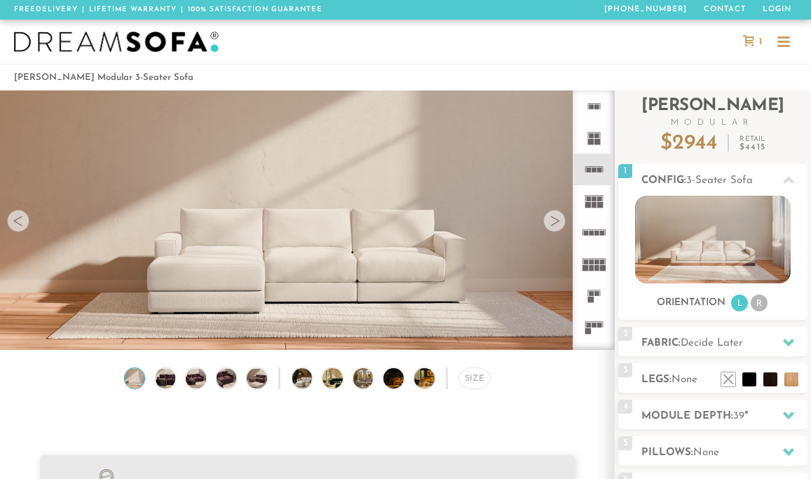
scroll to position [14562, 811]
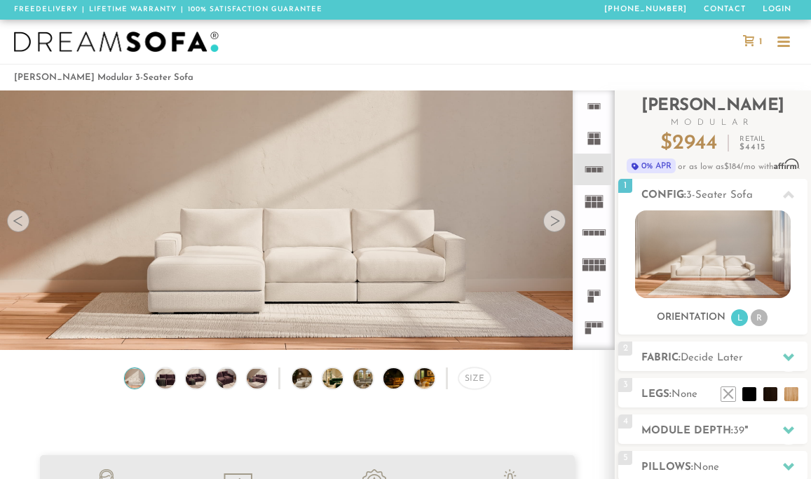
click at [227, 274] on video at bounding box center [307, 195] width 615 height 308
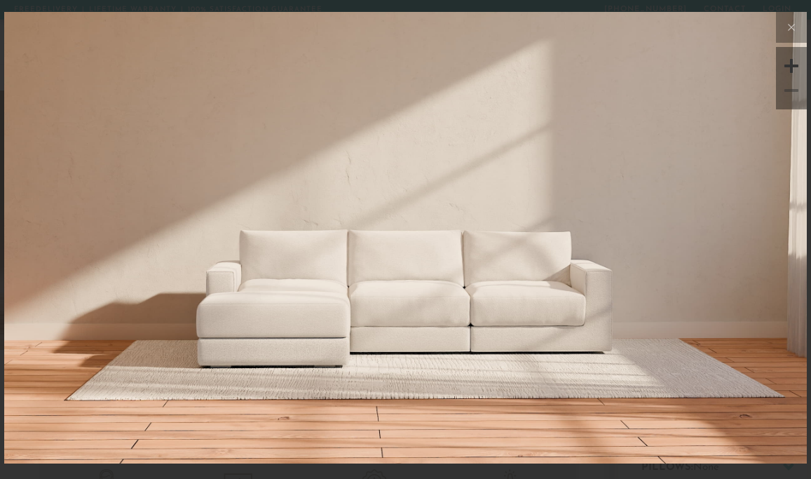
click at [266, 308] on img at bounding box center [405, 238] width 803 height 452
click at [802, 27] on button at bounding box center [791, 27] width 31 height 31
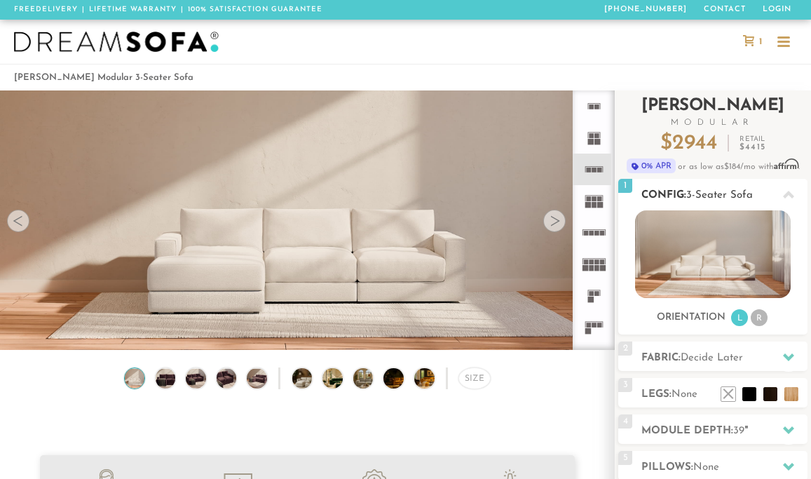
click at [723, 271] on img at bounding box center [712, 254] width 155 height 88
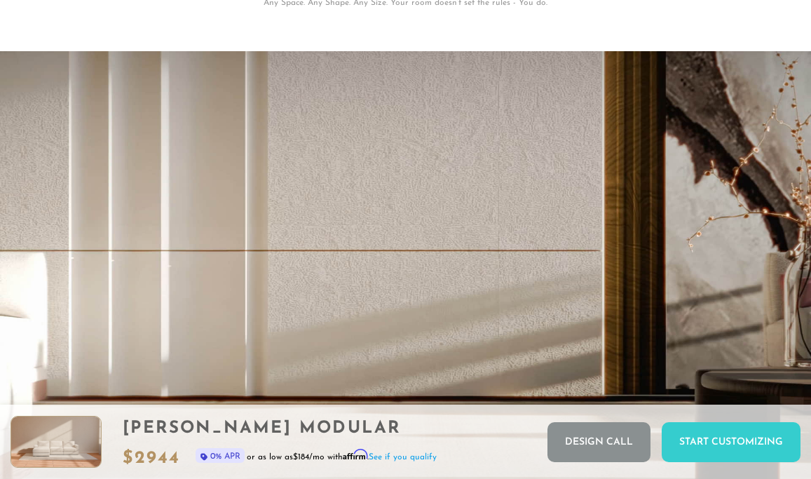
scroll to position [2326, 0]
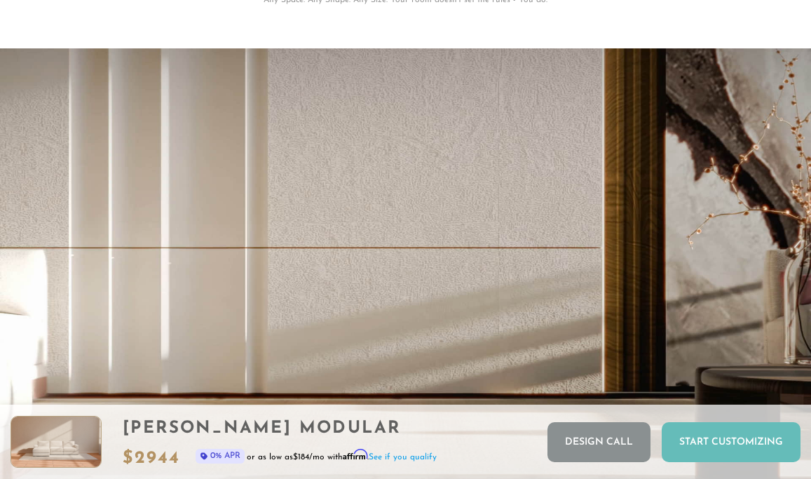
click at [710, 445] on div "Start Customizing" at bounding box center [731, 442] width 139 height 40
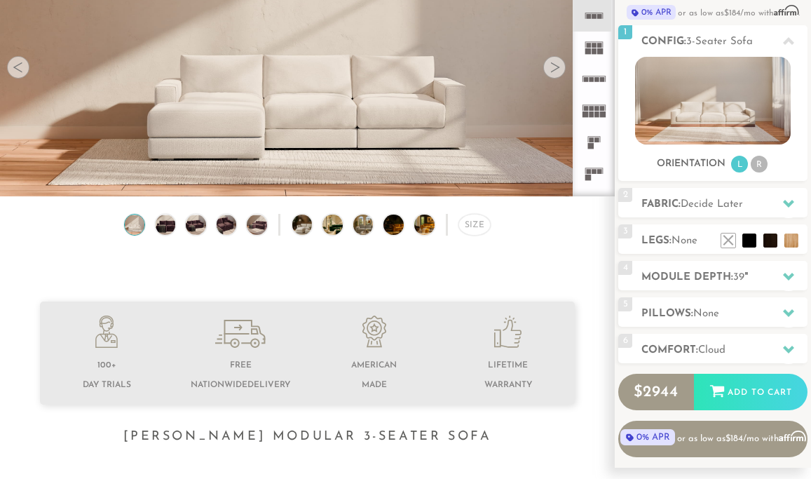
scroll to position [0, 0]
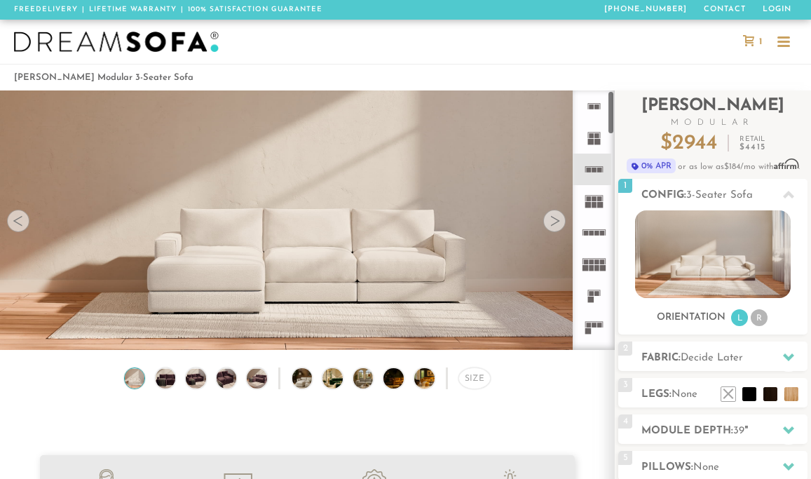
click at [598, 172] on rect at bounding box center [599, 170] width 5 height 5
click at [592, 300] on rect at bounding box center [591, 300] width 6 height 6
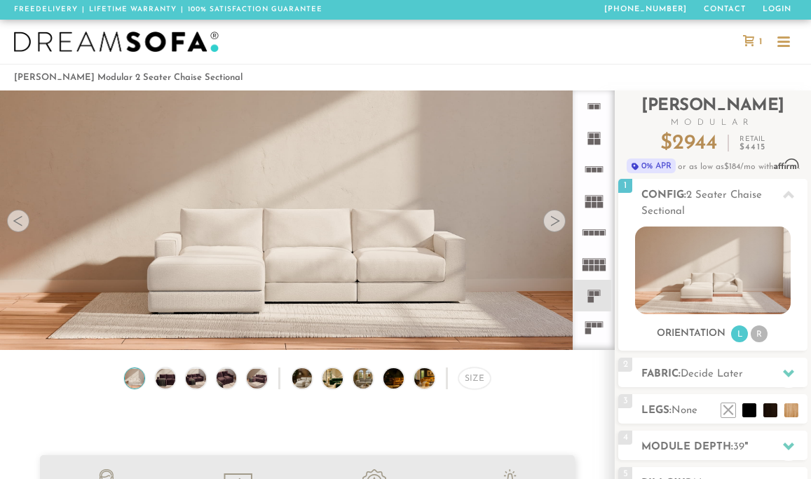
click at [593, 316] on icon at bounding box center [595, 327] width 32 height 32
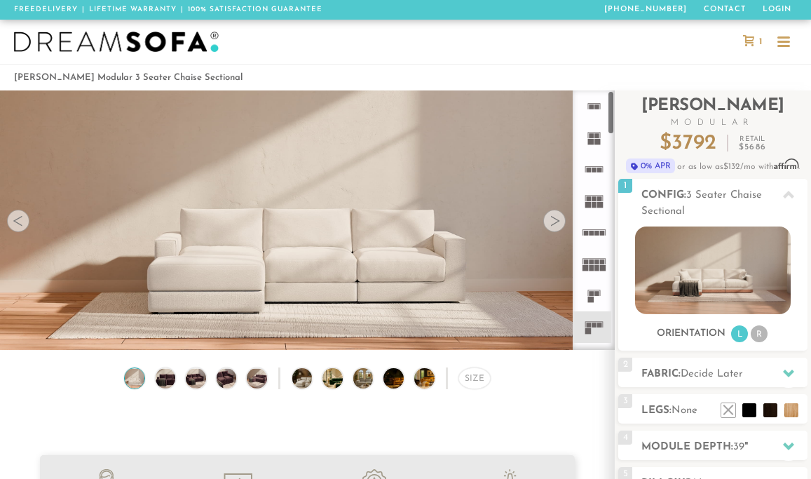
scroll to position [1, 0]
click at [593, 173] on icon at bounding box center [595, 169] width 32 height 32
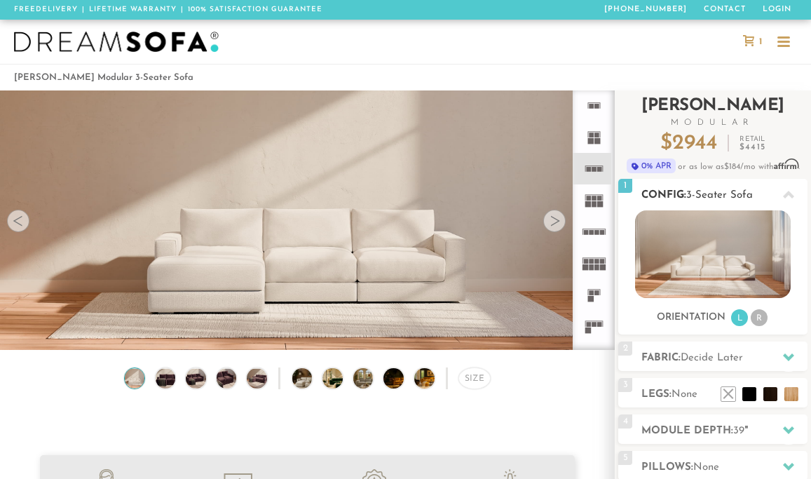
click at [736, 285] on img at bounding box center [712, 254] width 155 height 88
click at [760, 317] on li "R" at bounding box center [759, 317] width 17 height 17
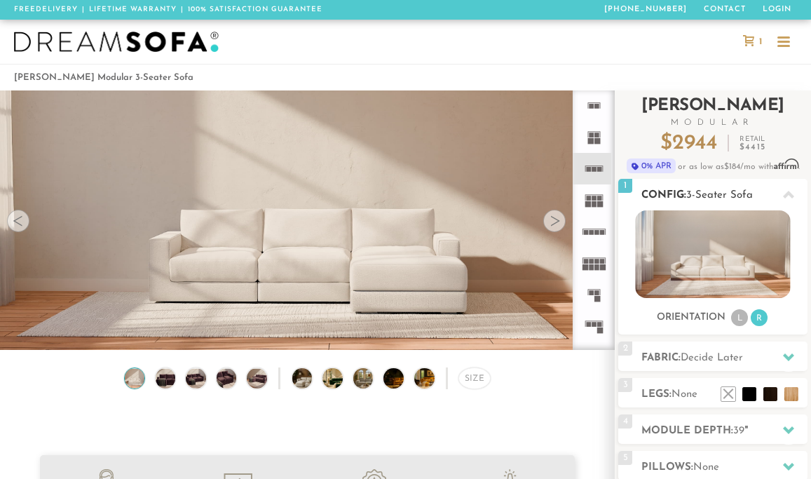
click at [743, 321] on li "L" at bounding box center [740, 317] width 17 height 17
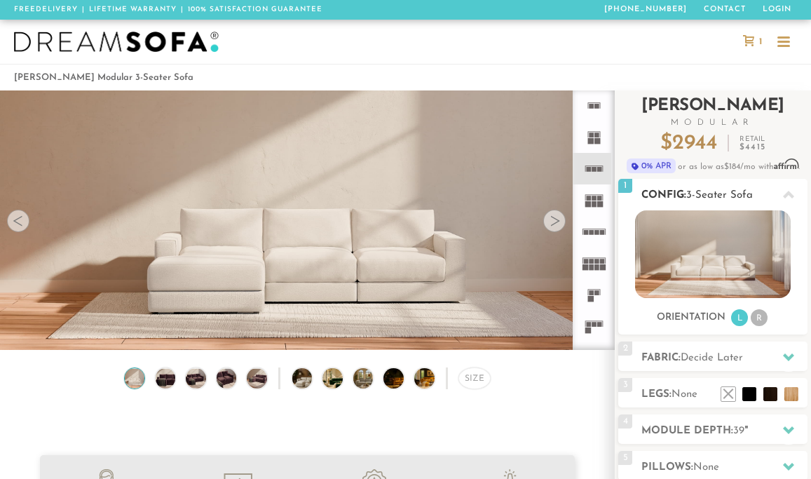
click at [750, 269] on img at bounding box center [712, 254] width 155 height 88
click at [721, 356] on span "Decide Later" at bounding box center [712, 358] width 62 height 11
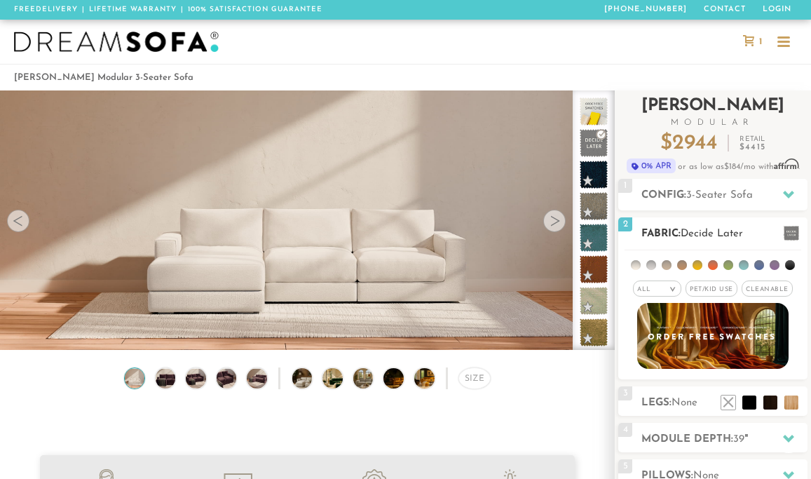
click at [711, 290] on span "Pet/Kid Use x" at bounding box center [712, 289] width 52 height 16
click at [764, 285] on span "Cleanable x" at bounding box center [772, 289] width 51 height 16
click at [760, 267] on li at bounding box center [760, 265] width 10 height 10
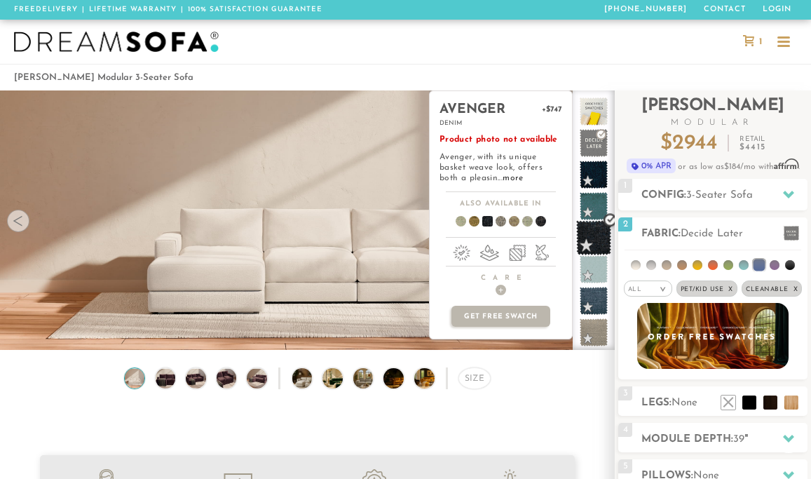
click at [598, 234] on span at bounding box center [594, 237] width 35 height 35
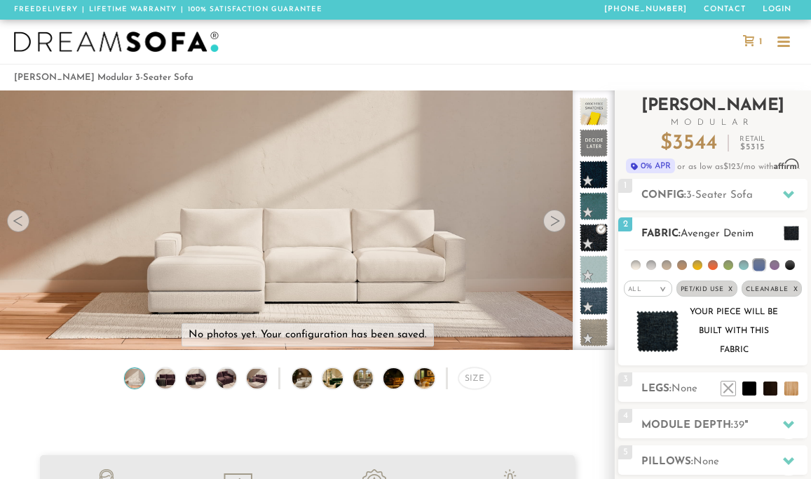
click at [789, 232] on span at bounding box center [791, 233] width 15 height 15
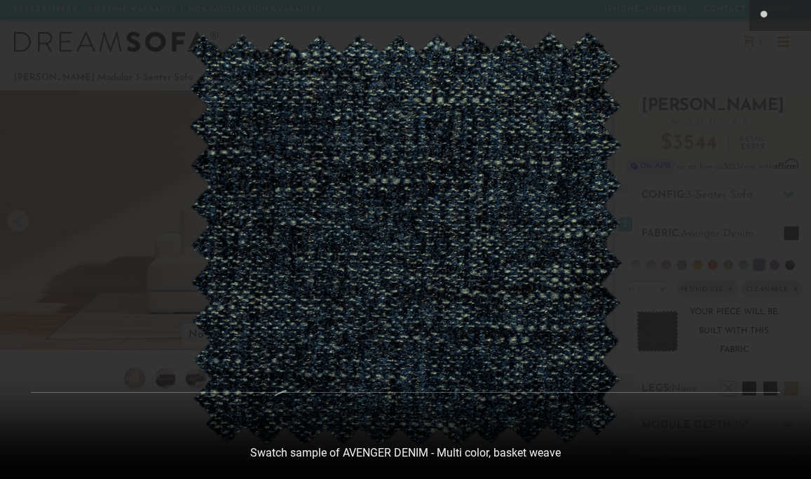
click at [428, 241] on img at bounding box center [406, 239] width 436 height 417
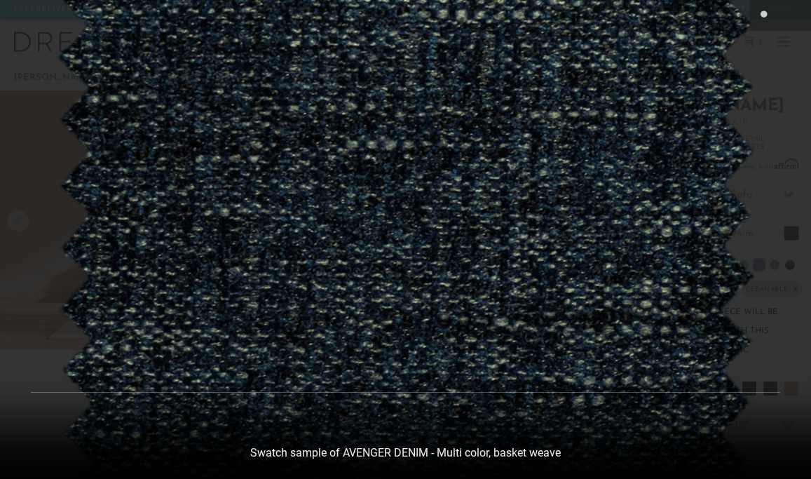
click at [428, 241] on img at bounding box center [405, 239] width 701 height 672
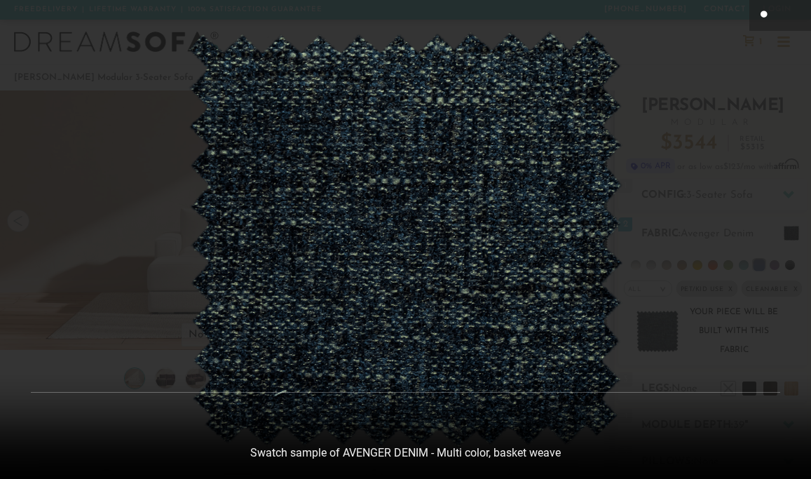
click at [774, 13] on button at bounding box center [765, 15] width 31 height 31
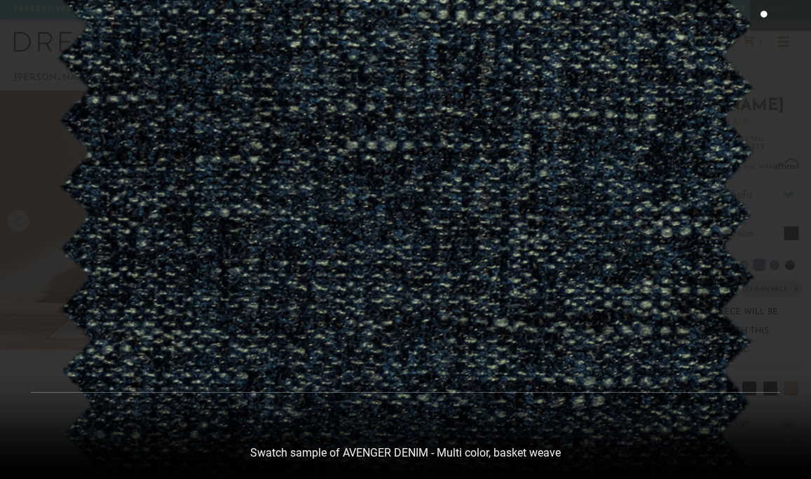
click at [774, 13] on button at bounding box center [765, 15] width 31 height 31
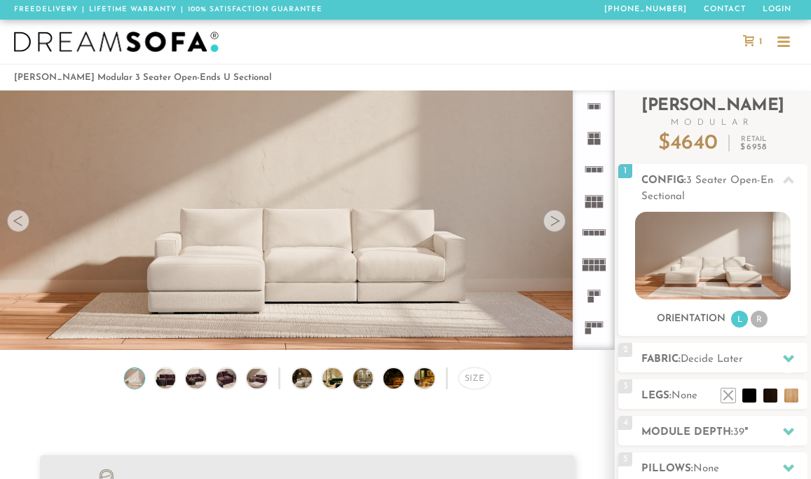
scroll to position [14562, 811]
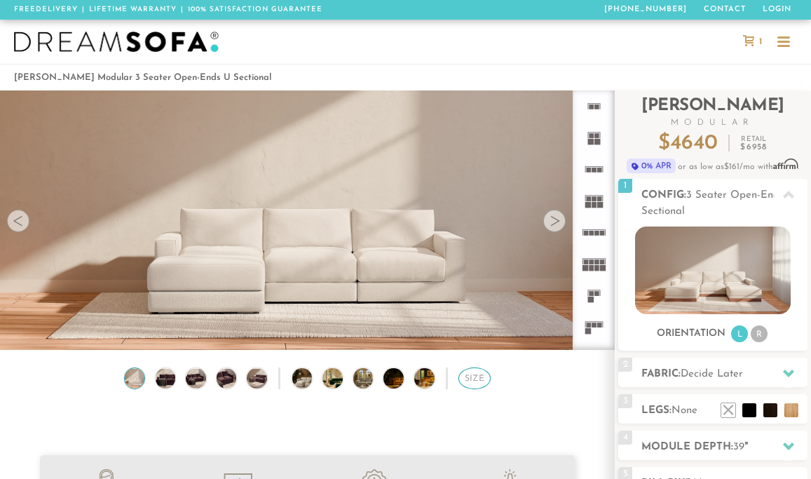
click at [477, 377] on div "Size" at bounding box center [475, 379] width 32 height 22
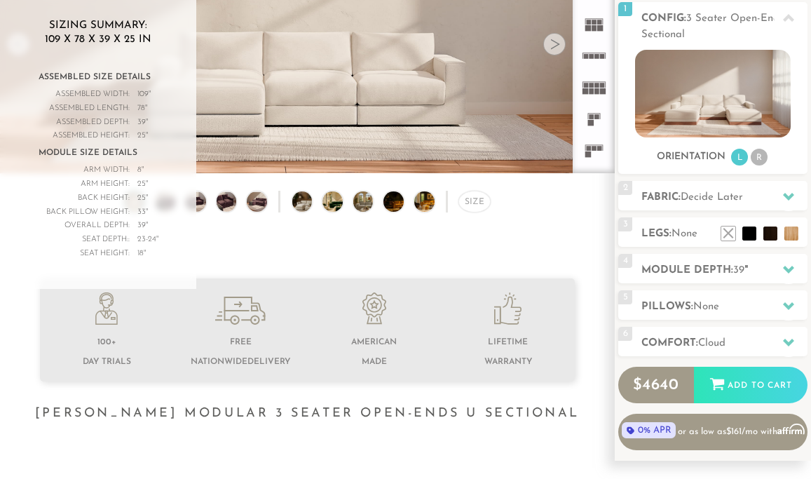
scroll to position [177, 0]
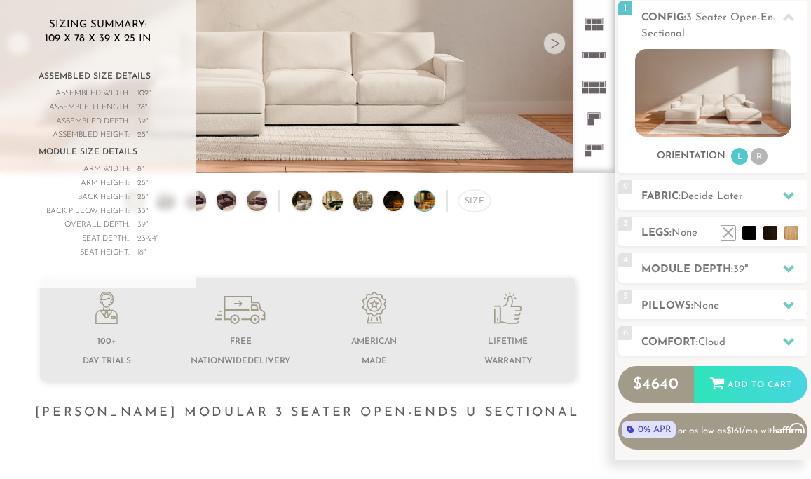
click at [424, 199] on img at bounding box center [433, 201] width 36 height 20
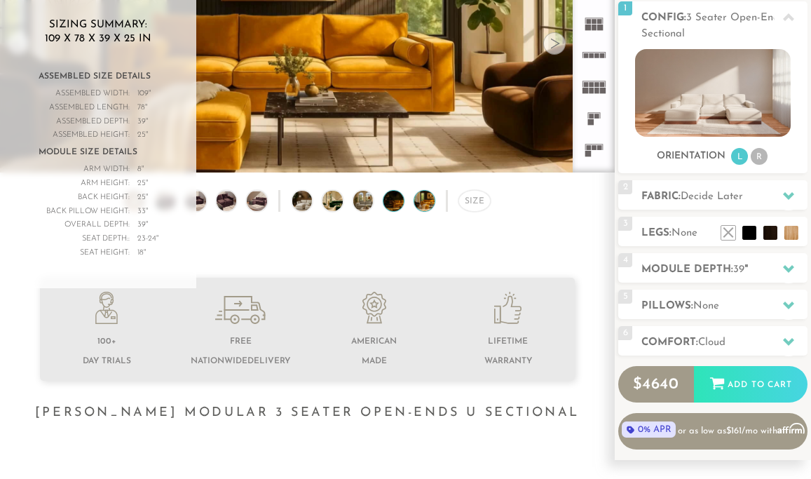
click at [385, 202] on img at bounding box center [402, 201] width 36 height 20
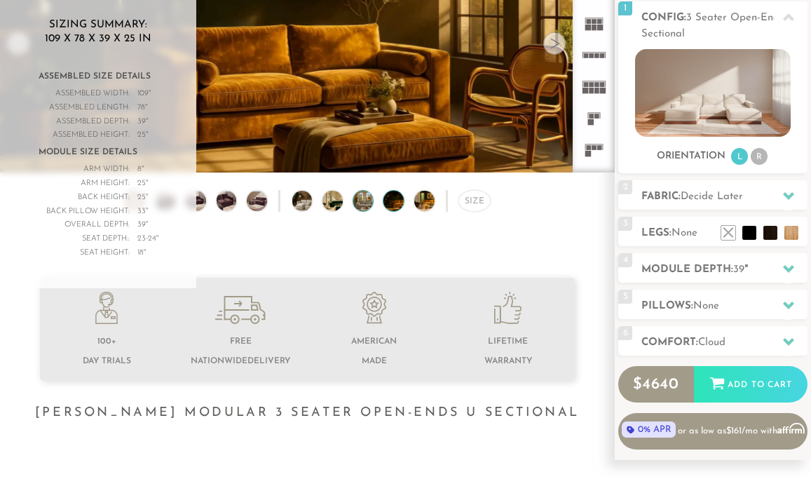
click at [372, 199] on img at bounding box center [371, 201] width 36 height 20
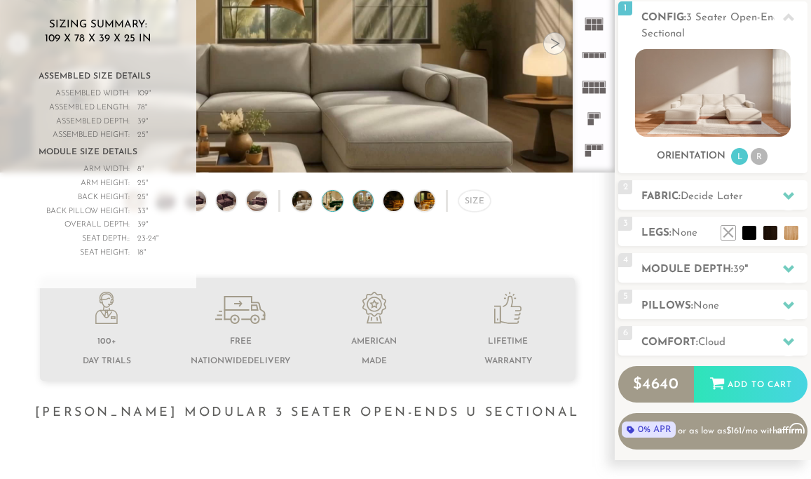
click at [324, 205] on img at bounding box center [341, 201] width 36 height 20
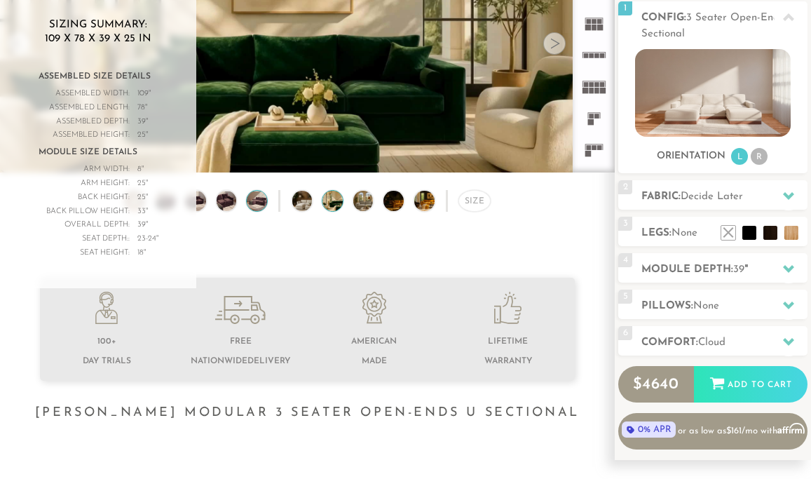
click at [261, 208] on img at bounding box center [257, 201] width 24 height 20
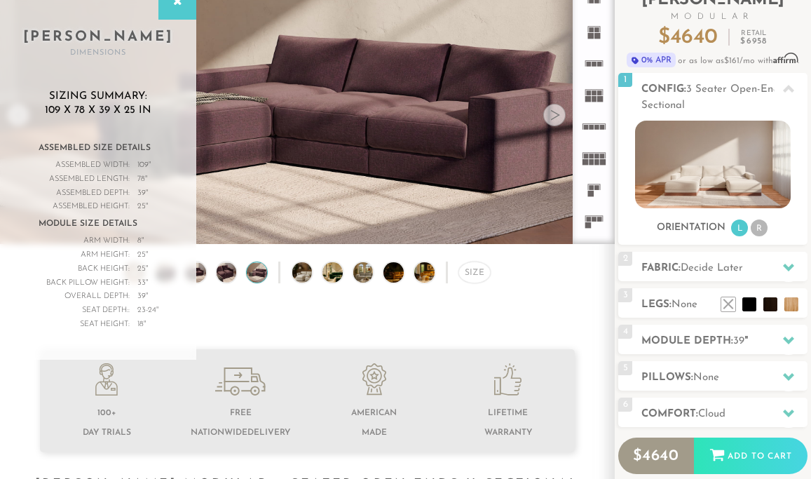
scroll to position [0, 0]
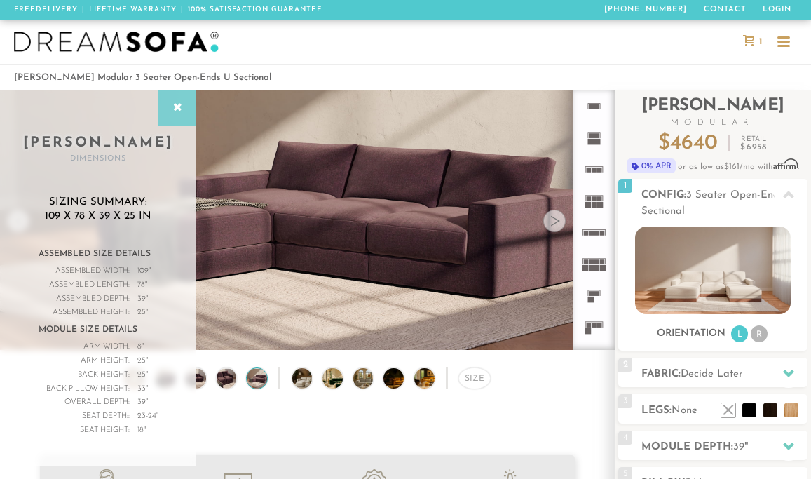
click at [182, 119] on div at bounding box center [178, 107] width 38 height 35
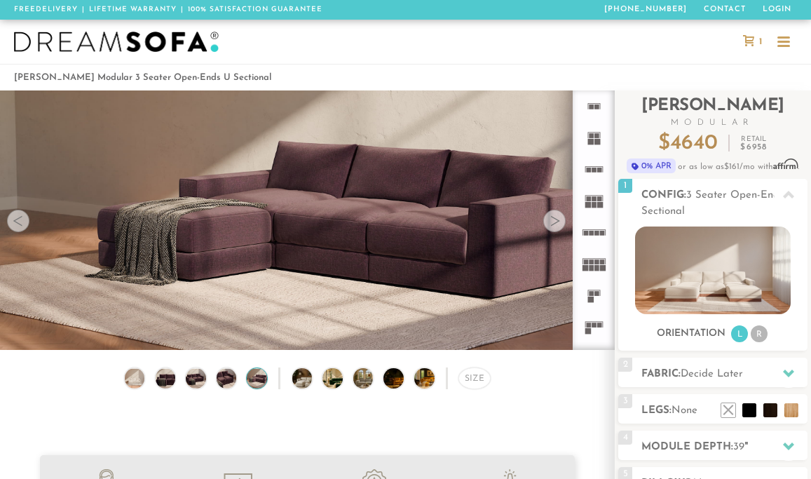
click at [595, 168] on rect at bounding box center [594, 170] width 5 height 5
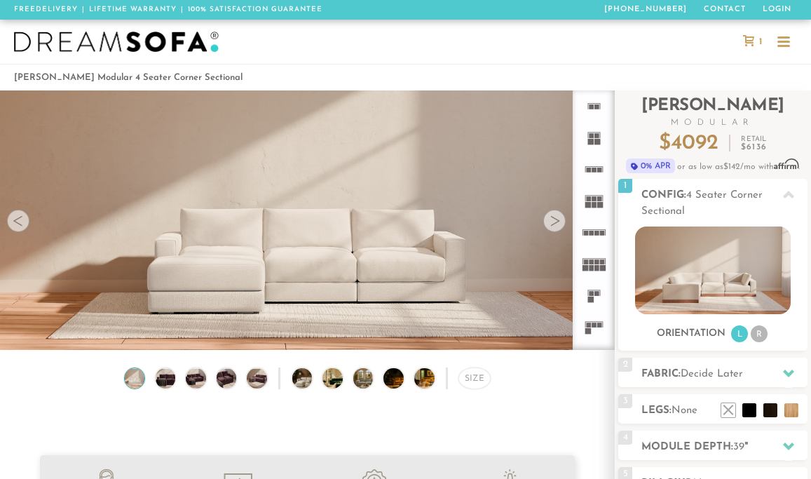
click at [555, 228] on div at bounding box center [555, 221] width 22 height 22
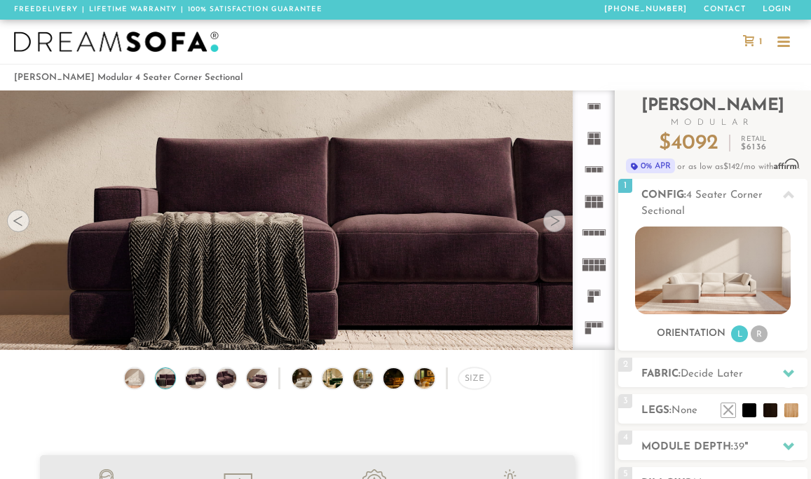
click at [555, 228] on div at bounding box center [555, 221] width 22 height 22
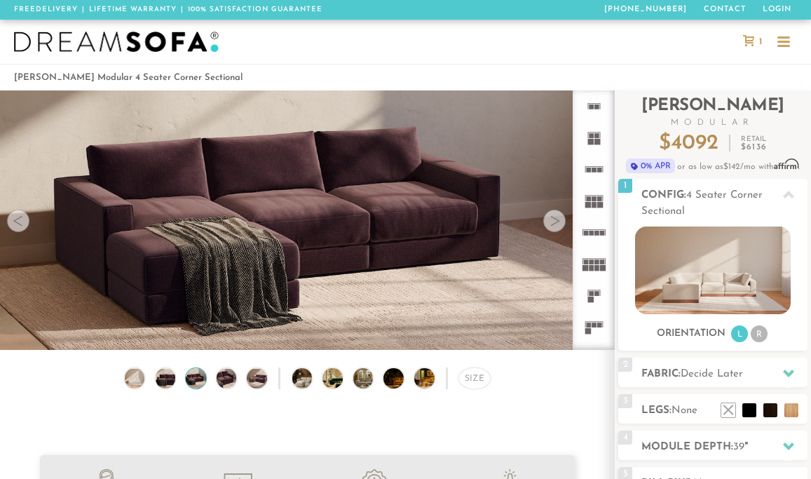
click at [555, 228] on div at bounding box center [555, 221] width 22 height 22
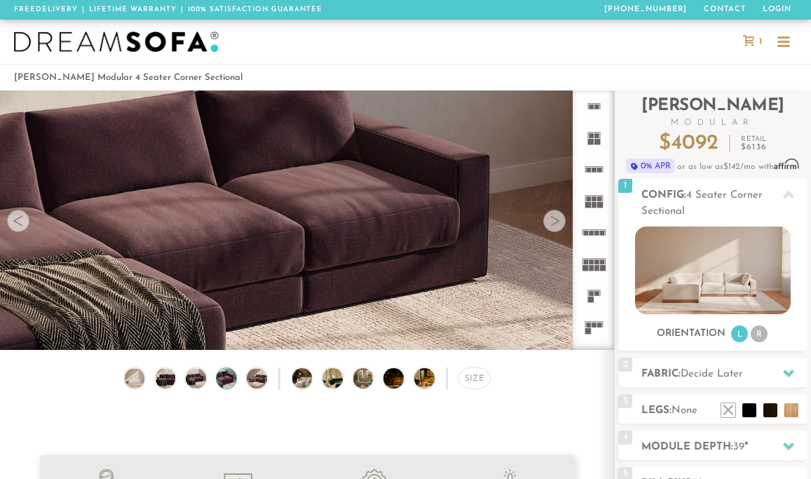
click at [555, 228] on div at bounding box center [555, 221] width 22 height 22
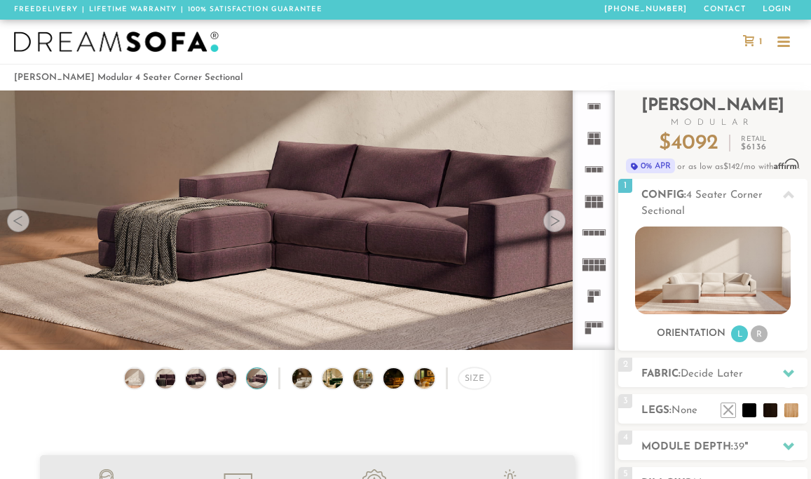
click at [555, 228] on div at bounding box center [555, 221] width 22 height 22
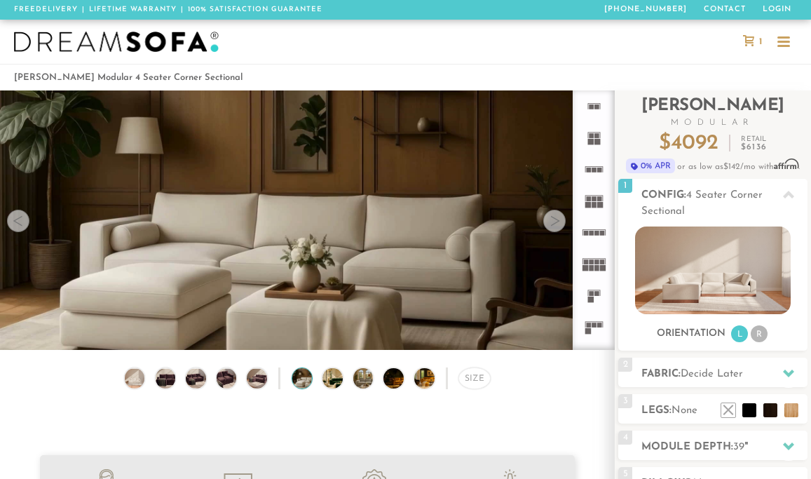
click at [555, 228] on div at bounding box center [555, 221] width 22 height 22
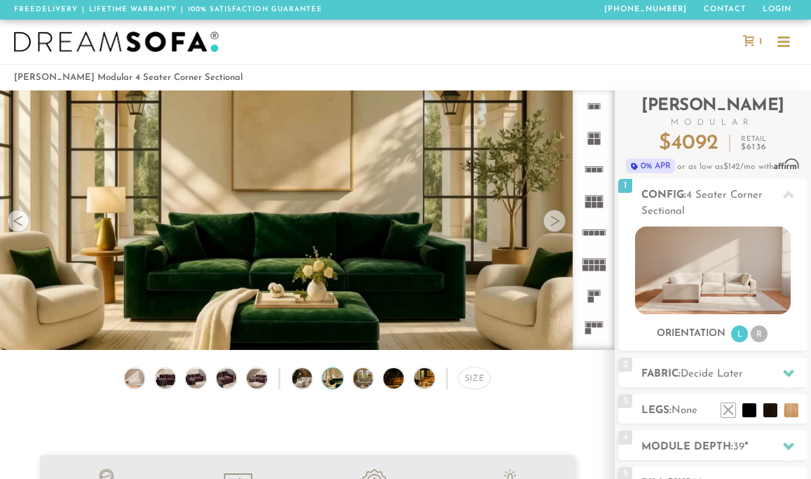
click at [555, 228] on div at bounding box center [555, 221] width 22 height 22
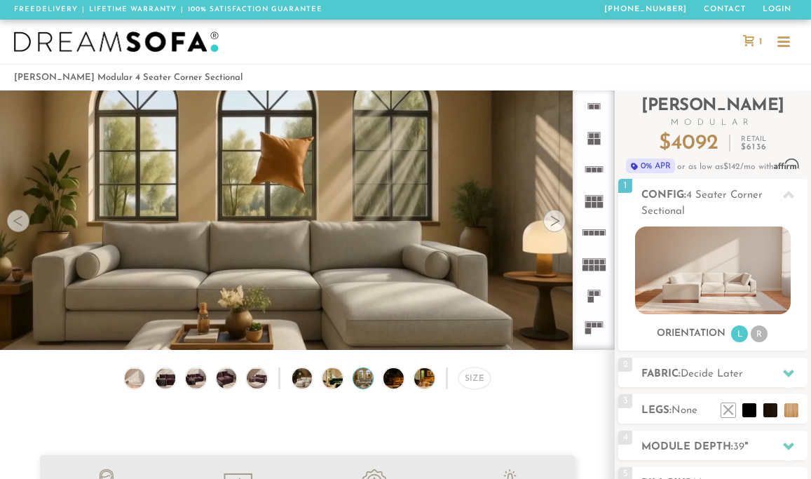
click at [555, 228] on div at bounding box center [555, 221] width 22 height 22
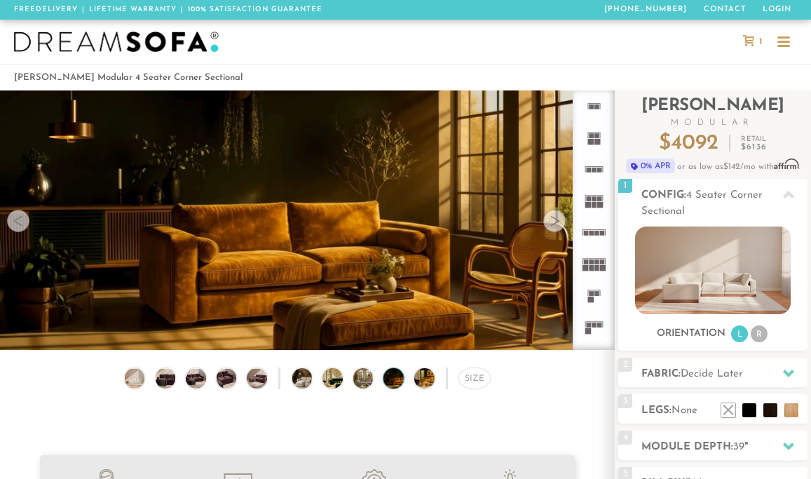
click at [555, 228] on div at bounding box center [555, 221] width 22 height 22
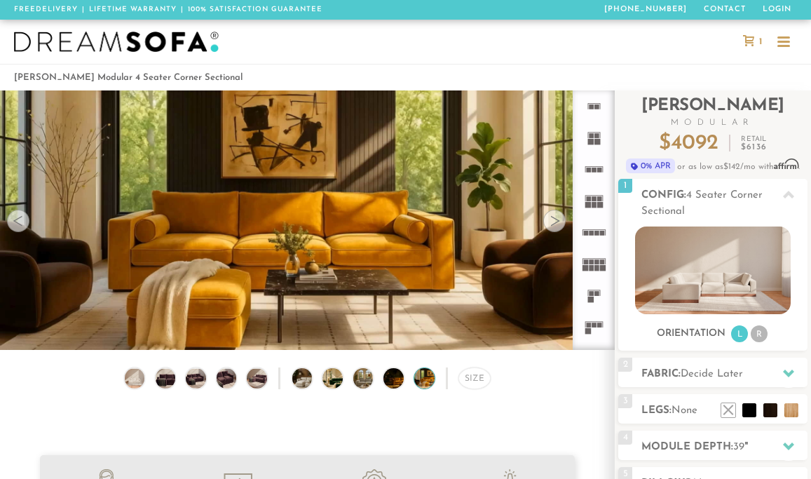
click at [555, 228] on div at bounding box center [555, 221] width 22 height 22
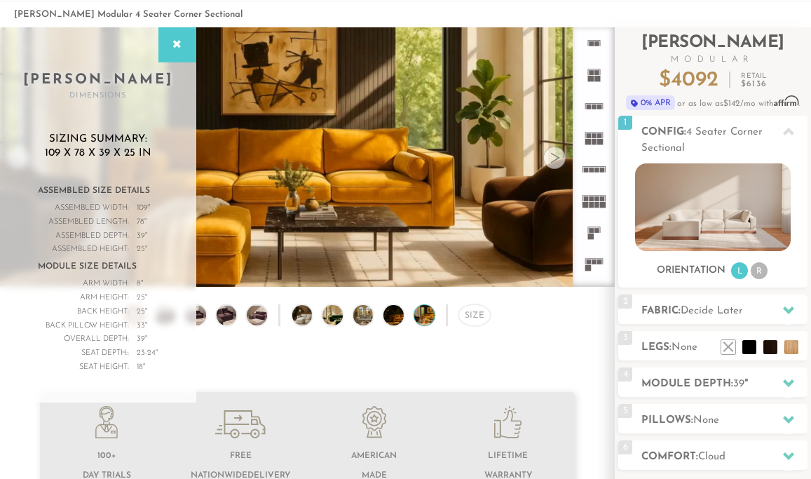
scroll to position [52, 0]
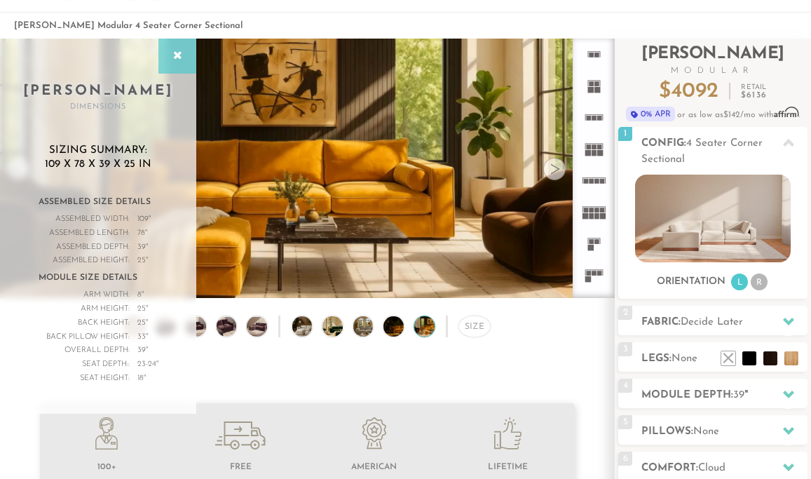
click at [183, 58] on icon at bounding box center [177, 55] width 15 height 11
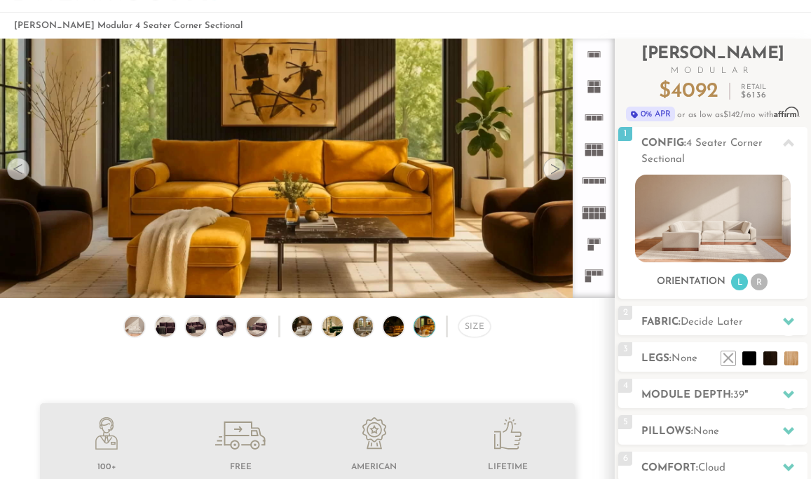
click at [598, 82] on rect at bounding box center [596, 83] width 5 height 5
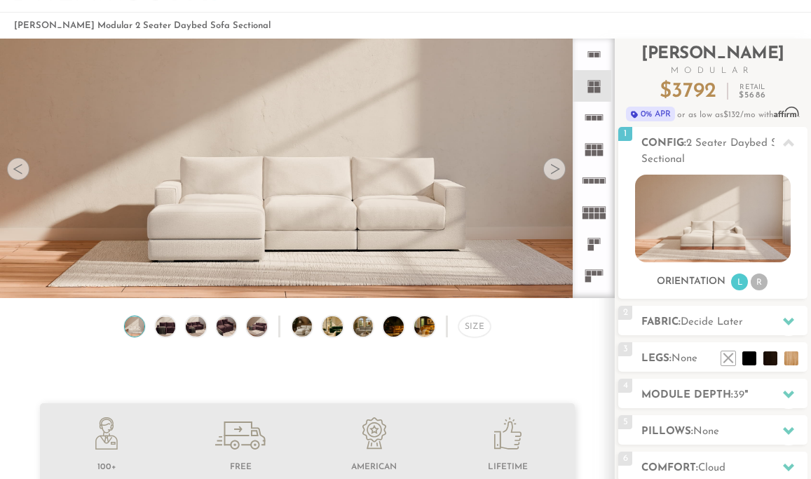
click at [136, 326] on img at bounding box center [135, 326] width 24 height 20
click at [163, 325] on img at bounding box center [166, 326] width 24 height 20
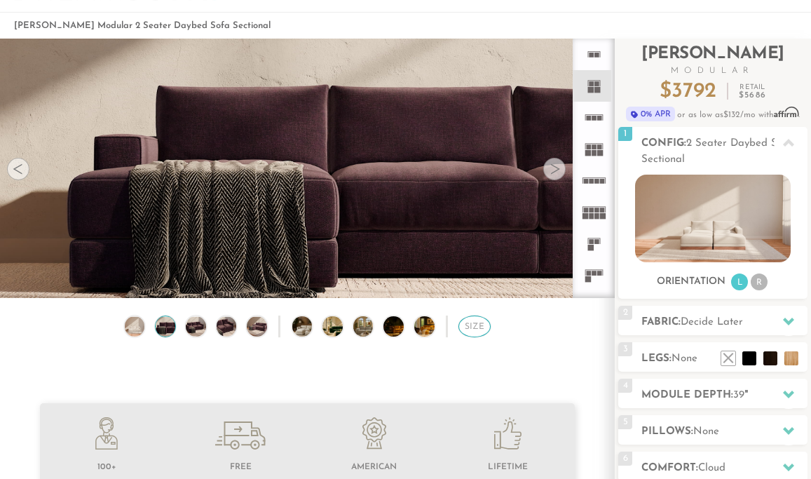
click at [464, 326] on div "Size" at bounding box center [475, 327] width 32 height 22
